Goal: Task Accomplishment & Management: Use online tool/utility

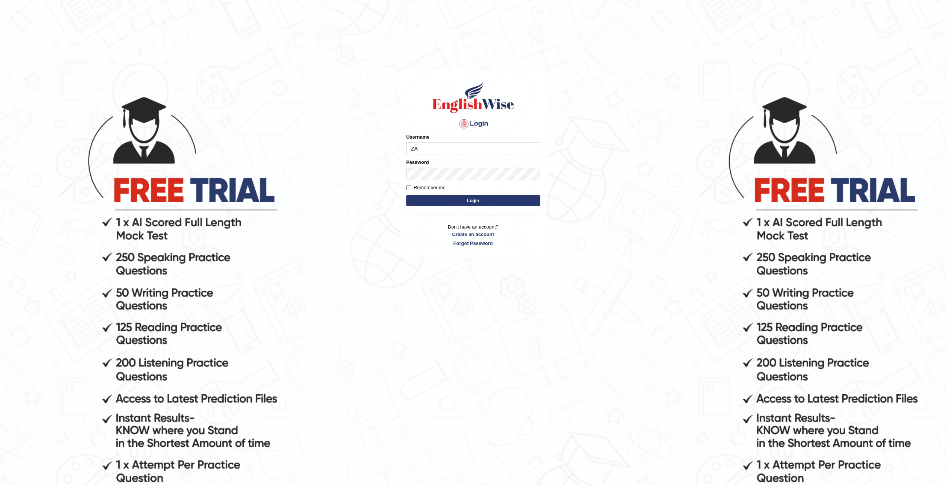
type input "zaryab_chandio"
click at [406, 195] on button "Login" at bounding box center [473, 200] width 134 height 11
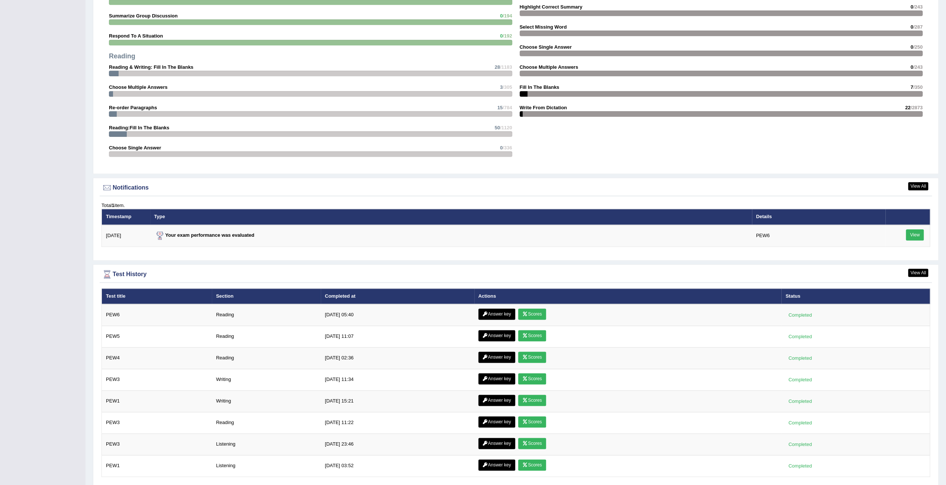
scroll to position [802, 0]
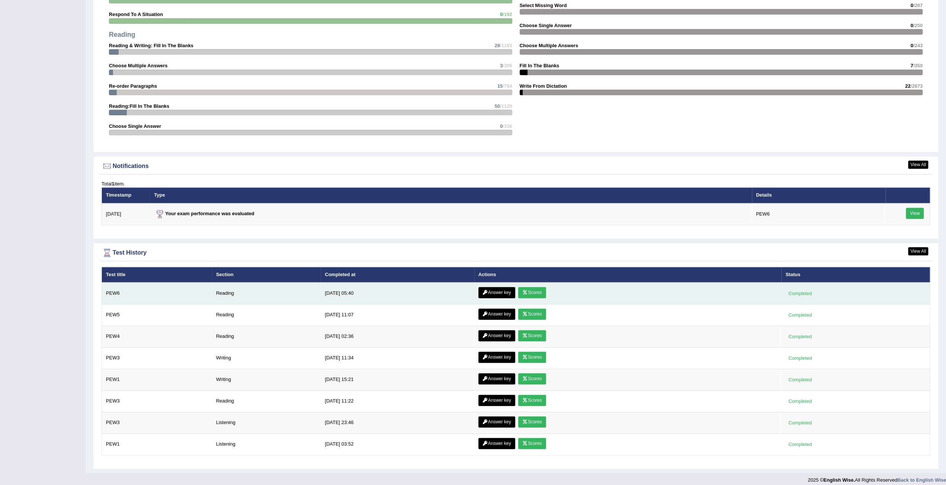
click at [531, 289] on link "Scores" at bounding box center [532, 292] width 28 height 11
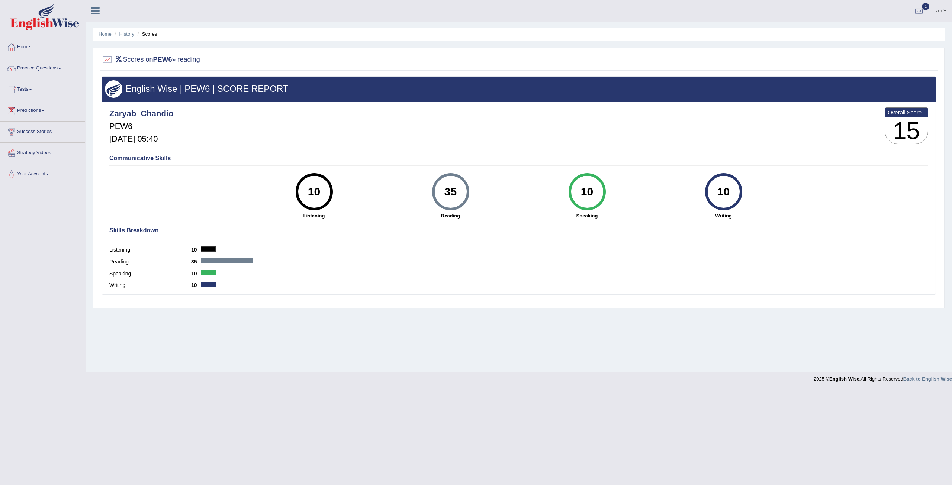
drag, startPoint x: 444, startPoint y: 187, endPoint x: 462, endPoint y: 187, distance: 17.5
click at [462, 187] on div "35" at bounding box center [450, 191] width 27 height 31
click at [514, 206] on div "35 Reading" at bounding box center [450, 196] width 136 height 46
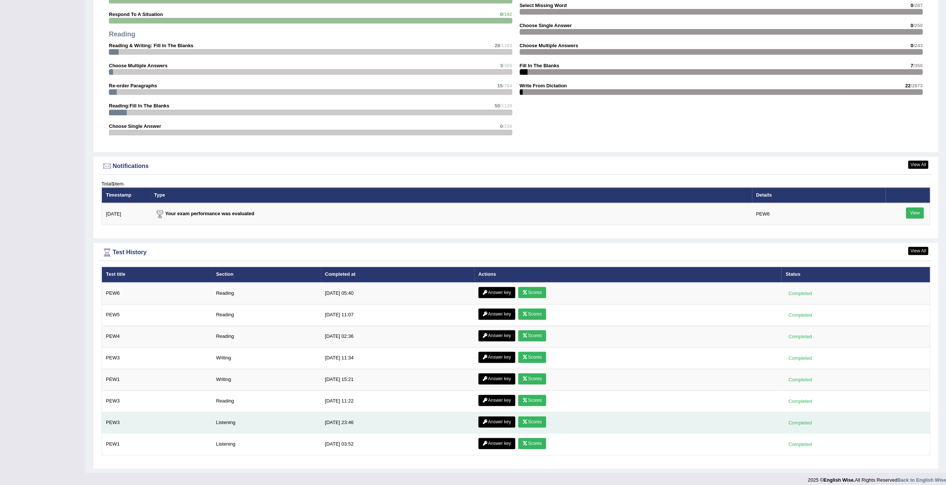
click at [531, 418] on link "Scores" at bounding box center [532, 421] width 28 height 11
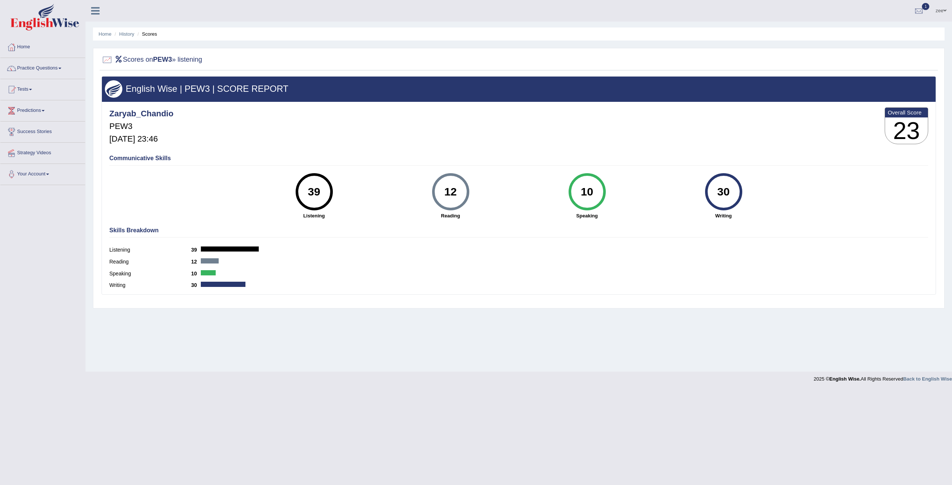
drag, startPoint x: 718, startPoint y: 188, endPoint x: 735, endPoint y: 190, distance: 17.2
click at [735, 190] on div "30" at bounding box center [723, 191] width 27 height 31
click at [764, 207] on div "30 Writing" at bounding box center [723, 196] width 136 height 46
drag, startPoint x: 443, startPoint y: 180, endPoint x: 466, endPoint y: 187, distance: 23.9
click at [466, 186] on div "12" at bounding box center [450, 191] width 37 height 37
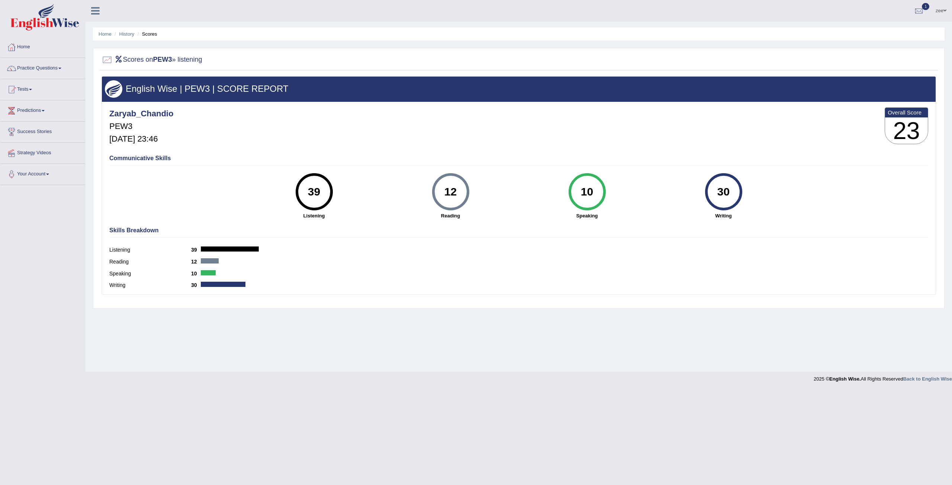
drag, startPoint x: 465, startPoint y: 187, endPoint x: 441, endPoint y: 188, distance: 24.2
click at [441, 188] on div "12" at bounding box center [450, 191] width 37 height 37
drag, startPoint x: 443, startPoint y: 187, endPoint x: 457, endPoint y: 190, distance: 14.7
click at [457, 190] on div "12" at bounding box center [450, 191] width 27 height 31
click at [564, 209] on div "10 Speaking" at bounding box center [587, 196] width 136 height 46
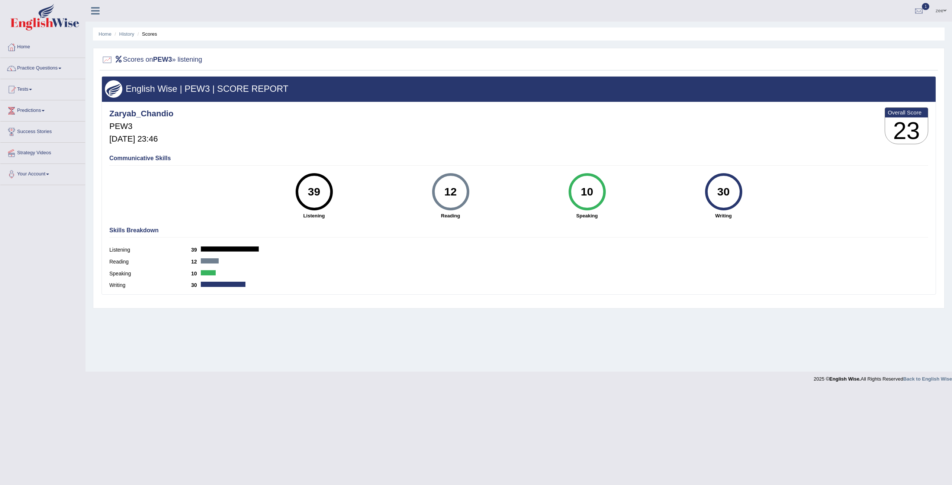
drag, startPoint x: 718, startPoint y: 190, endPoint x: 731, endPoint y: 189, distance: 13.4
click at [731, 189] on div "30" at bounding box center [723, 191] width 27 height 31
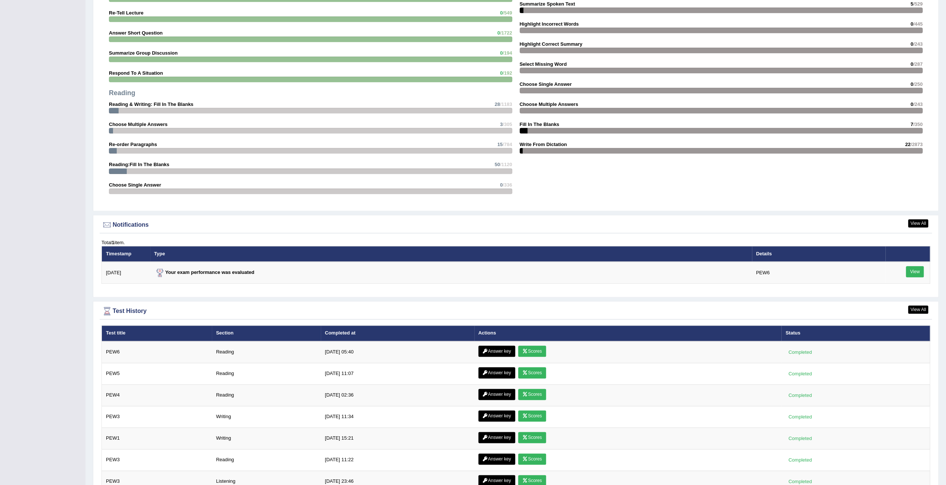
scroll to position [754, 0]
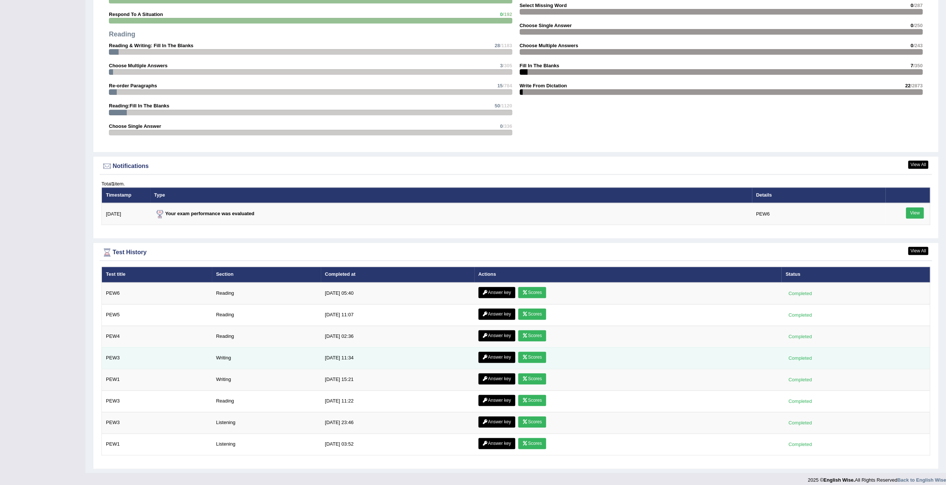
click at [528, 352] on link "Scores" at bounding box center [532, 357] width 28 height 11
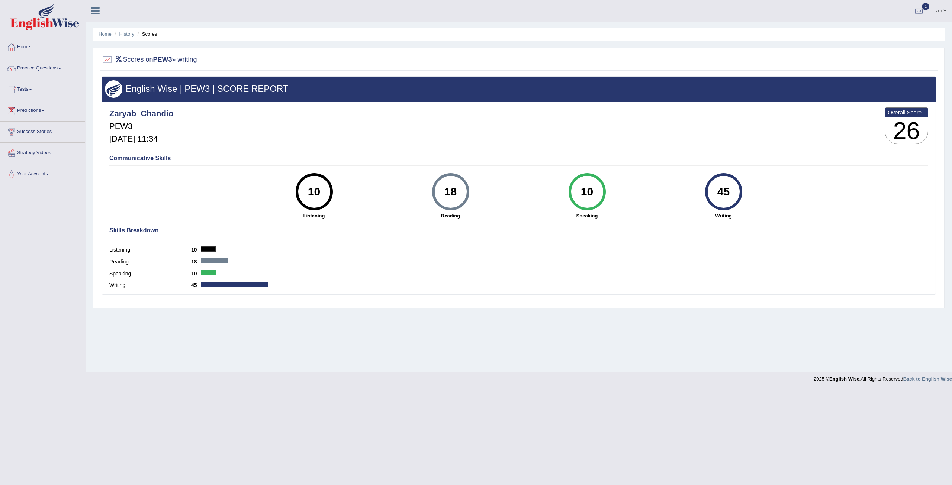
drag, startPoint x: 450, startPoint y: 188, endPoint x: 486, endPoint y: 188, distance: 36.1
click at [486, 188] on div "18 Reading" at bounding box center [450, 196] width 136 height 46
click at [423, 218] on strong "Reading" at bounding box center [450, 215] width 129 height 7
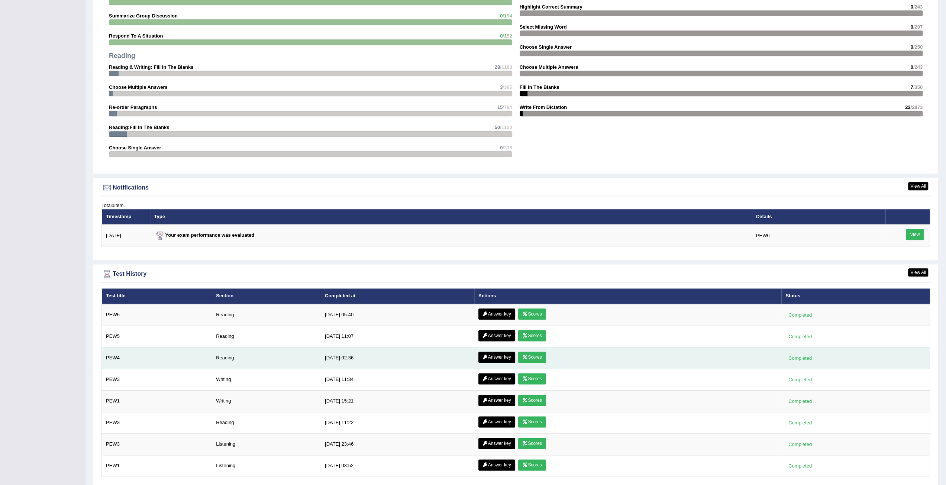
scroll to position [754, 0]
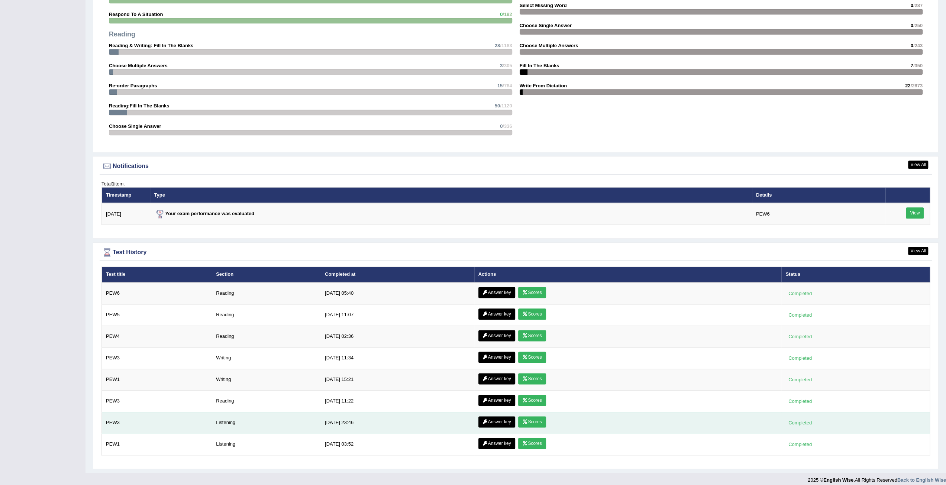
click at [530, 417] on link "Scores" at bounding box center [532, 421] width 28 height 11
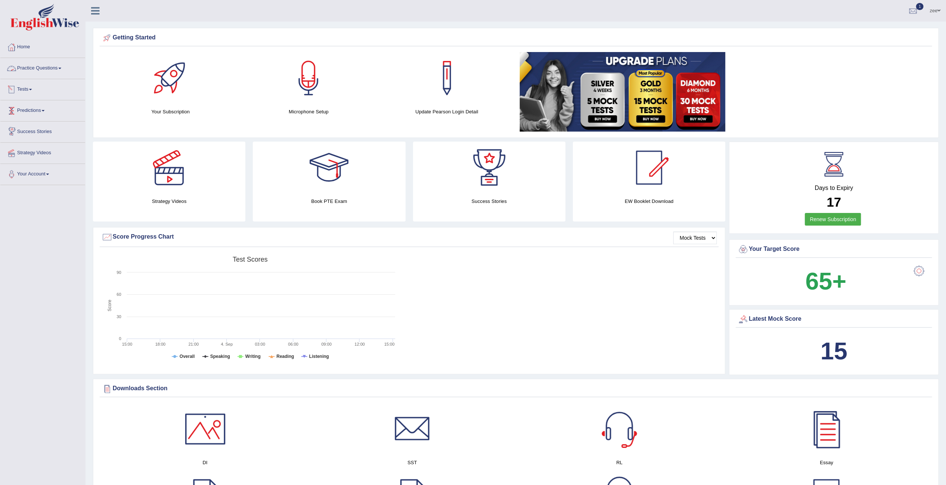
click at [40, 68] on link "Practice Questions" at bounding box center [42, 67] width 85 height 19
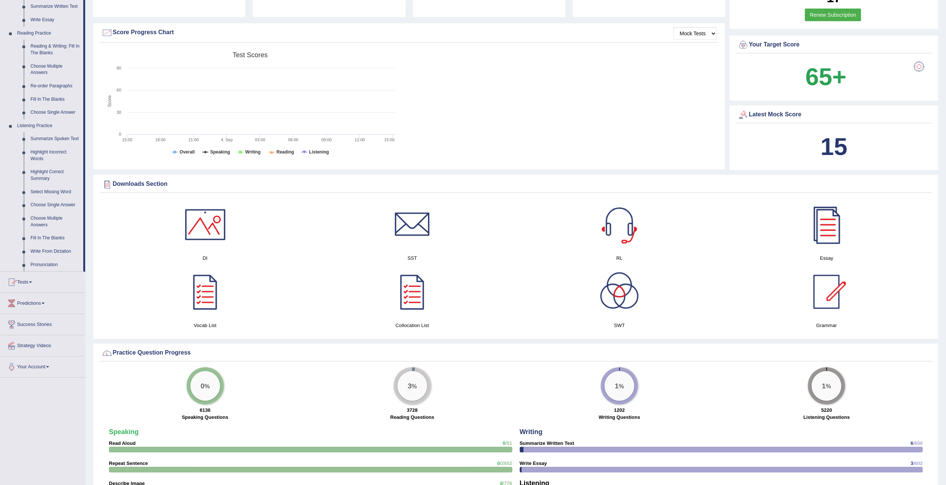
scroll to position [297, 0]
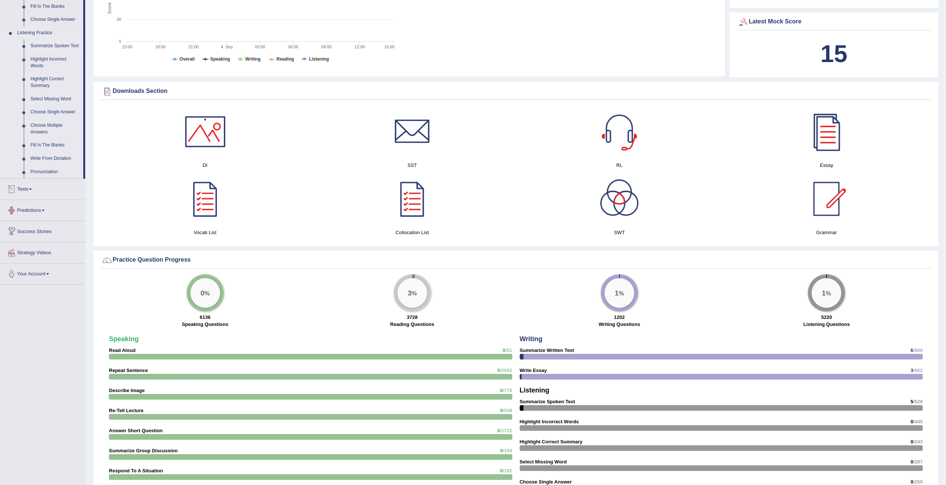
click at [59, 43] on link "Summarize Spoken Text" at bounding box center [55, 45] width 56 height 13
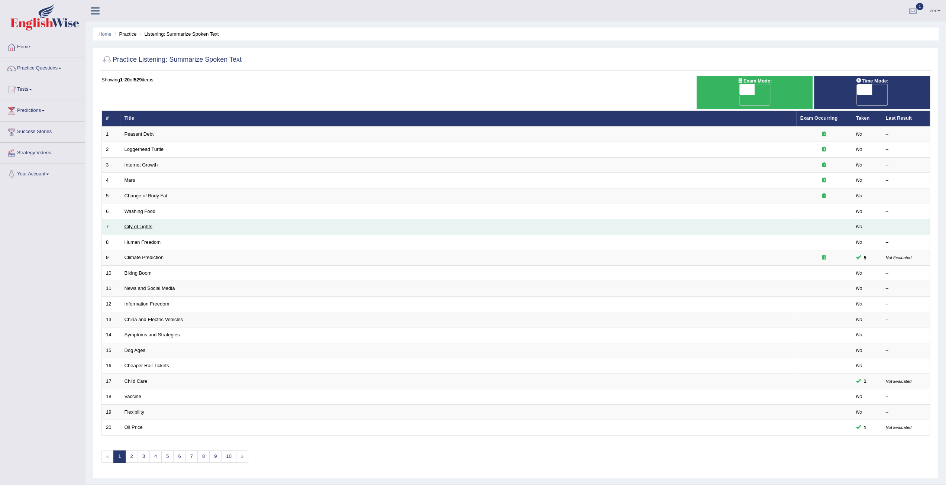
click at [142, 224] on link "City of Lights" at bounding box center [139, 227] width 28 height 6
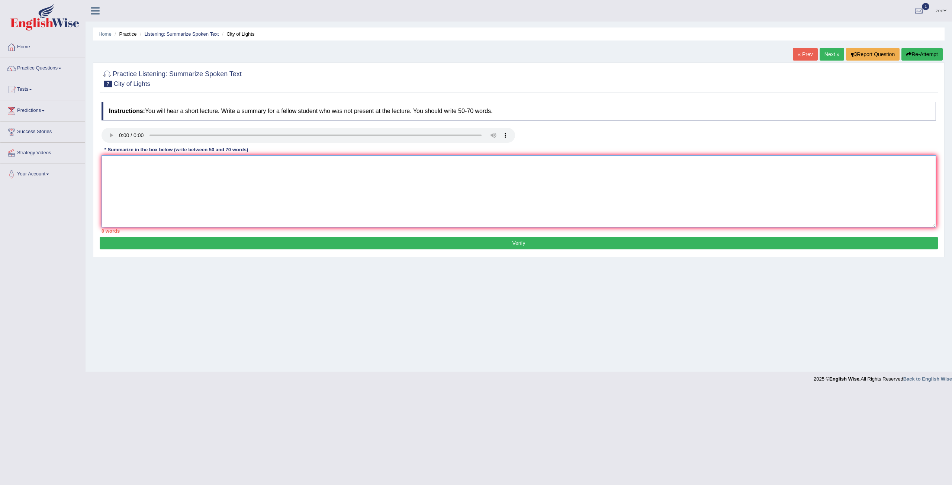
click at [132, 194] on textarea at bounding box center [519, 191] width 834 height 72
click at [104, 164] on textarea at bounding box center [519, 191] width 834 height 72
click at [370, 159] on textarea "City of lights to encourage people lights in some parts so the children could p…" at bounding box center [519, 191] width 834 height 72
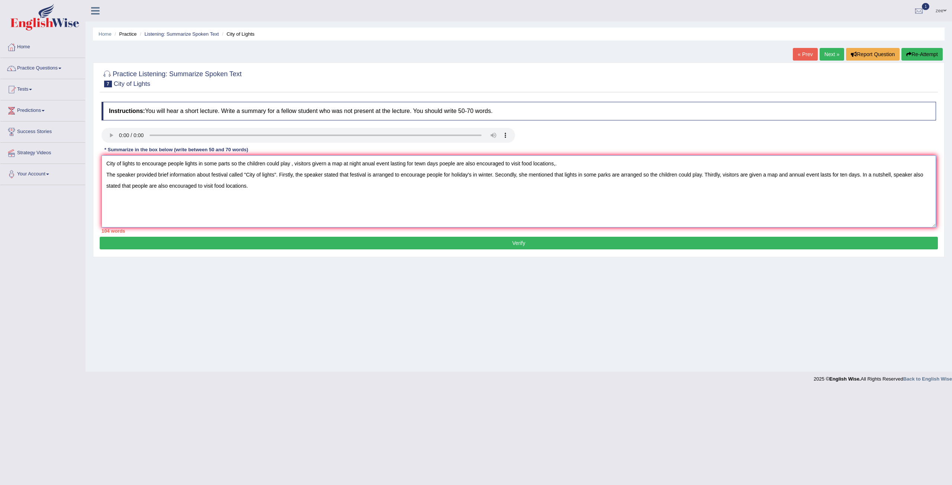
drag, startPoint x: 576, startPoint y: 161, endPoint x: 19, endPoint y: 238, distance: 562.4
click at [1, 247] on div "Toggle navigation Home Practice Questions Speaking Practice Read Aloud Repeat S…" at bounding box center [476, 193] width 952 height 387
click at [541, 131] on div at bounding box center [519, 136] width 842 height 17
click at [572, 158] on textarea "City of lights to encourage people lights in some parts so the children could p…" at bounding box center [519, 191] width 834 height 72
drag, startPoint x: 557, startPoint y: 162, endPoint x: 91, endPoint y: 158, distance: 466.0
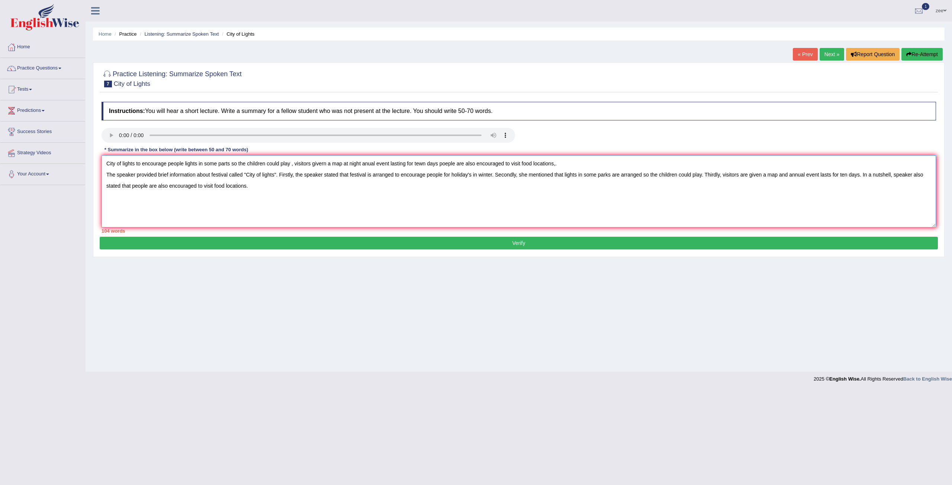
click at [91, 158] on div "Home Practice Listening: Summarize Spoken Text City of Lights « Prev Next » Rep…" at bounding box center [519, 186] width 866 height 372
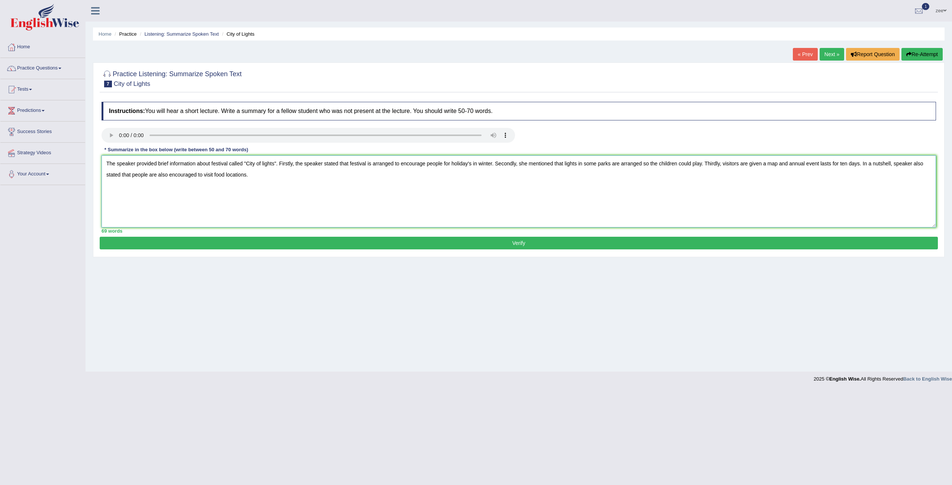
click at [104, 174] on textarea "The speaker provided brief information about festival called "City of lights". …" at bounding box center [519, 191] width 834 height 72
type textarea "The speaker provided brief information about festival called "City of lights". …"
click at [256, 239] on button "Verify" at bounding box center [519, 243] width 838 height 13
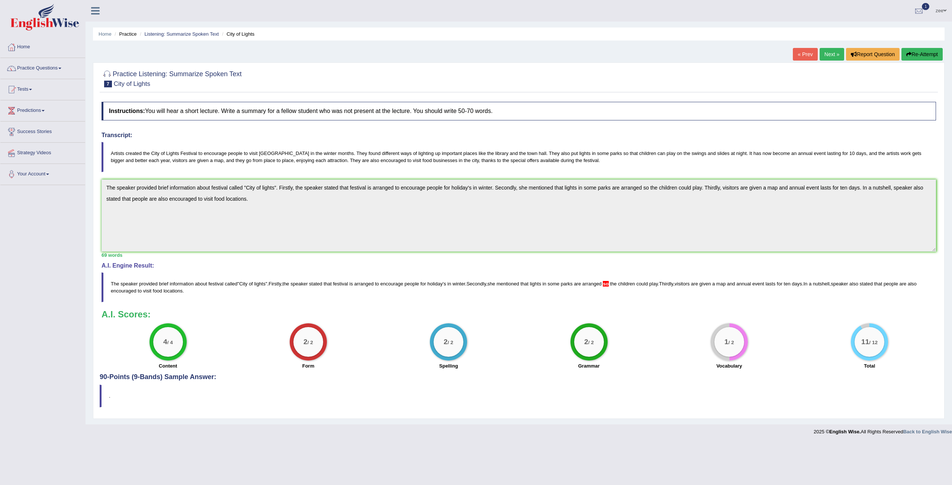
click at [916, 14] on div at bounding box center [918, 11] width 11 height 11
click at [917, 13] on div at bounding box center [918, 11] width 11 height 11
click at [910, 58] on button "Re-Attempt" at bounding box center [921, 54] width 41 height 13
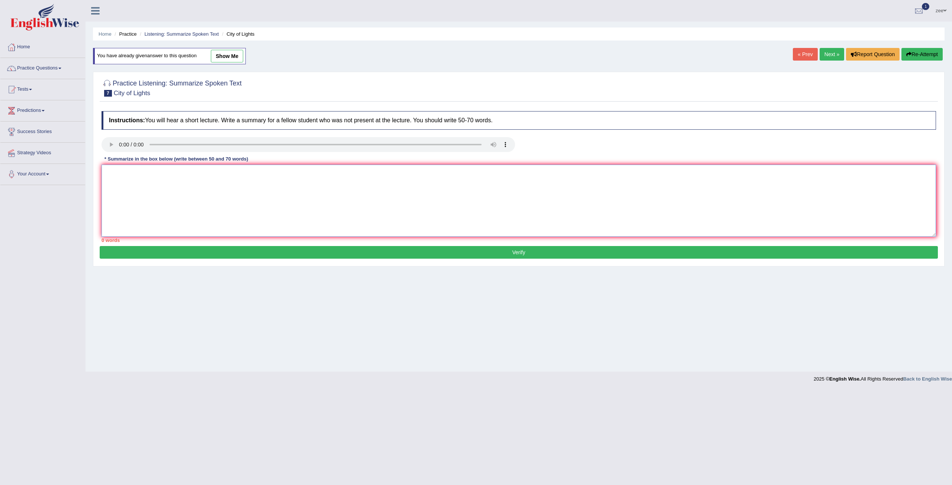
click at [218, 179] on textarea at bounding box center [519, 201] width 834 height 72
click at [152, 176] on textarea "1 2 3 4 5 6" at bounding box center [519, 201] width 834 height 72
drag, startPoint x: 143, startPoint y: 178, endPoint x: 147, endPoint y: 178, distance: 4.1
click at [144, 178] on textarea "1 2 3 4 5 6" at bounding box center [519, 201] width 834 height 72
click at [152, 175] on textarea "1 2 3 4 5 6" at bounding box center [519, 201] width 834 height 72
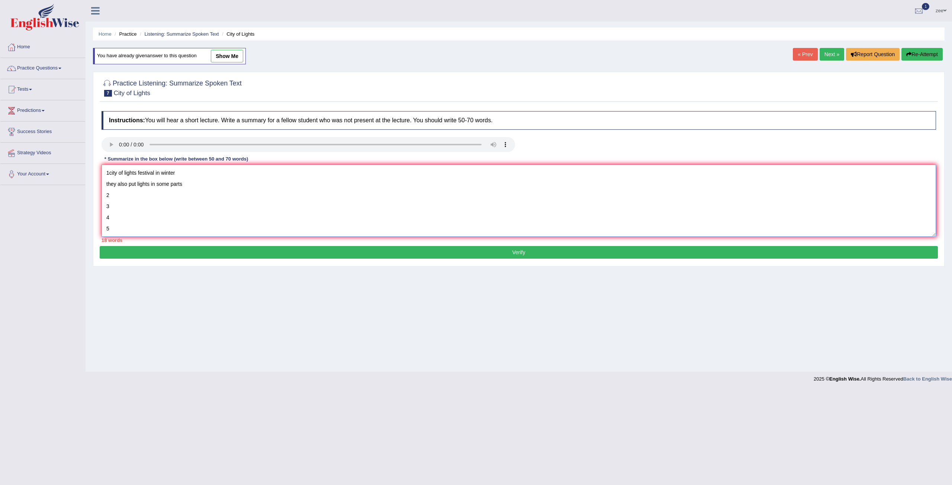
type textarea "1city of lights festival in winter they also put lights in some part 2 3 4 5 6"
drag, startPoint x: 149, startPoint y: 226, endPoint x: 143, endPoint y: 43, distance: 183.1
click at [84, 76] on div "Toggle navigation Home Practice Questions Speaking Practice Read Aloud Repeat S…" at bounding box center [476, 193] width 952 height 387
